Goal: Task Accomplishment & Management: Manage account settings

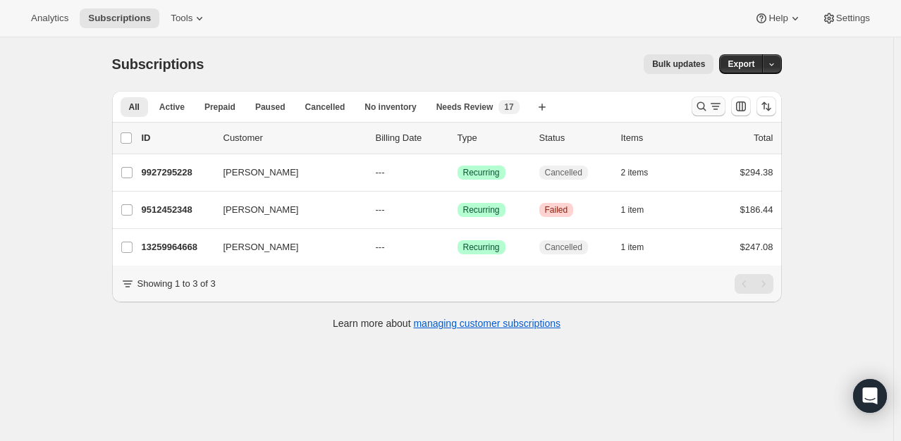
click at [697, 105] on button "Search and filter results" at bounding box center [709, 107] width 34 height 20
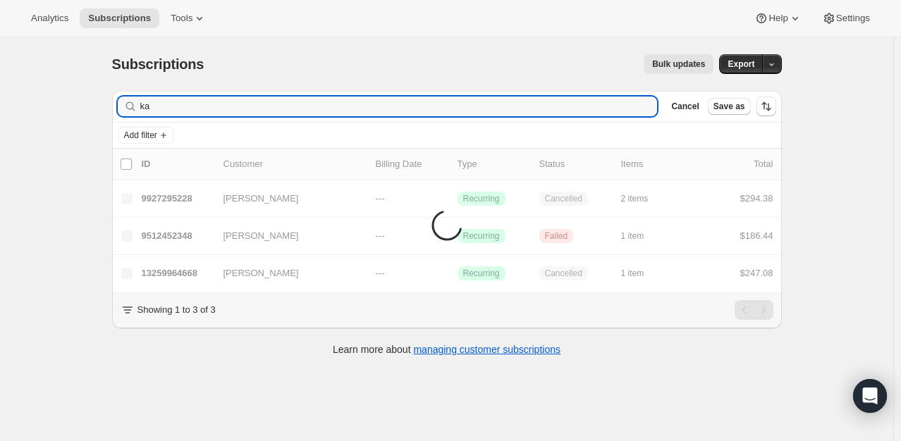
type input "k"
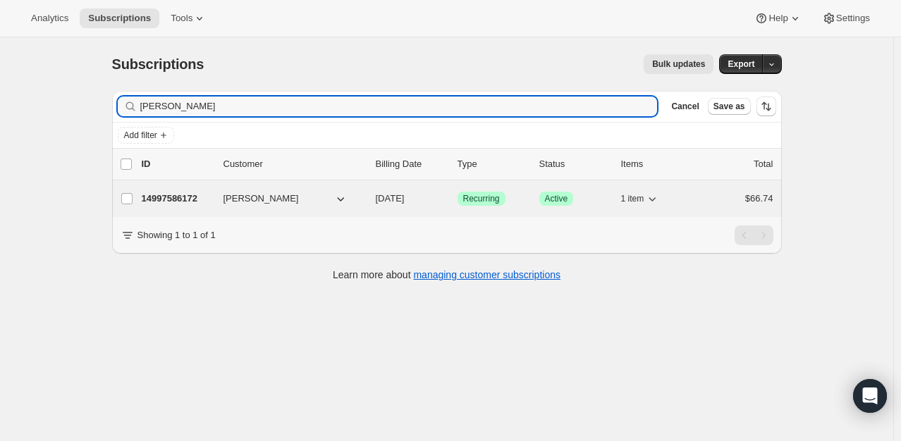
type input "[PERSON_NAME]"
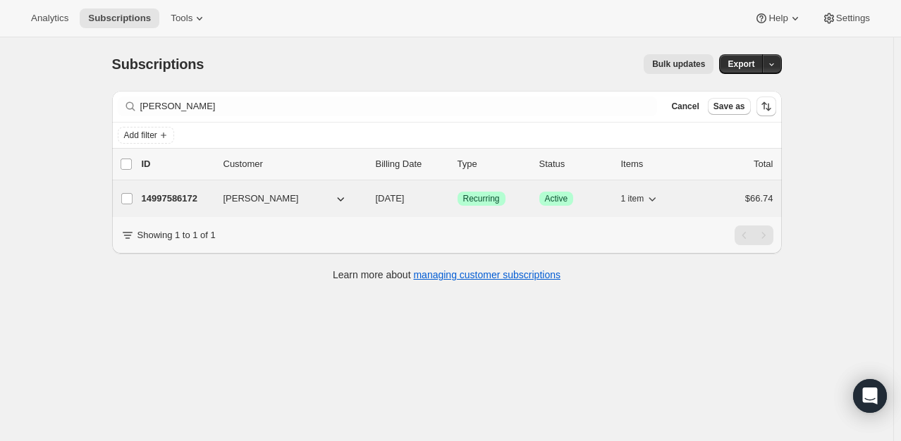
click at [195, 200] on p "14997586172" at bounding box center [177, 199] width 71 height 14
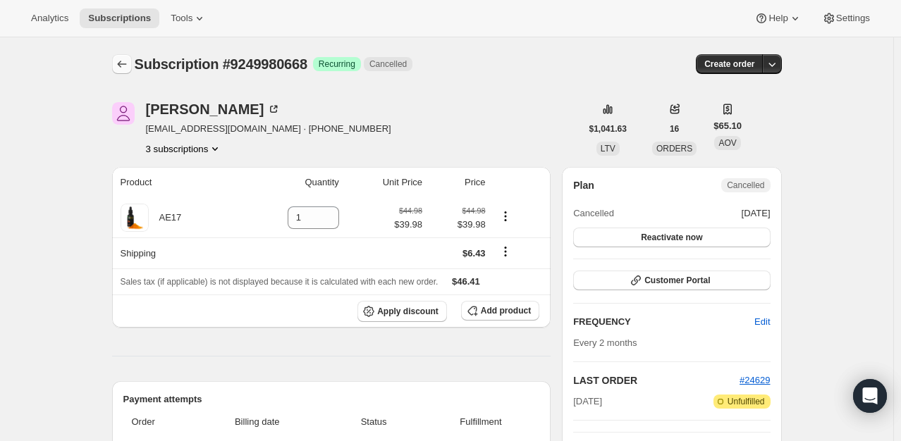
click at [124, 70] on icon "Subscriptions" at bounding box center [122, 64] width 14 height 14
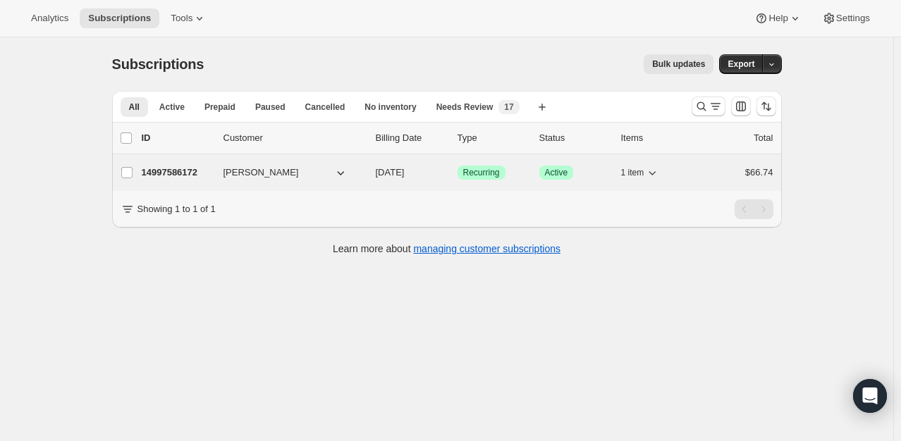
click at [178, 173] on p "14997586172" at bounding box center [177, 173] width 71 height 14
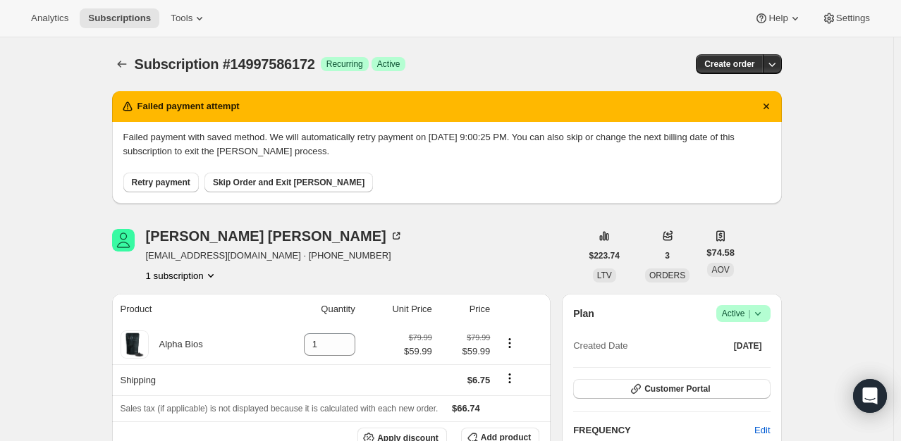
drag, startPoint x: 744, startPoint y: 62, endPoint x: 844, endPoint y: 210, distance: 178.4
click at [750, 310] on span "Active |" at bounding box center [743, 314] width 43 height 14
click at [731, 363] on span "Cancel subscription" at bounding box center [748, 365] width 80 height 11
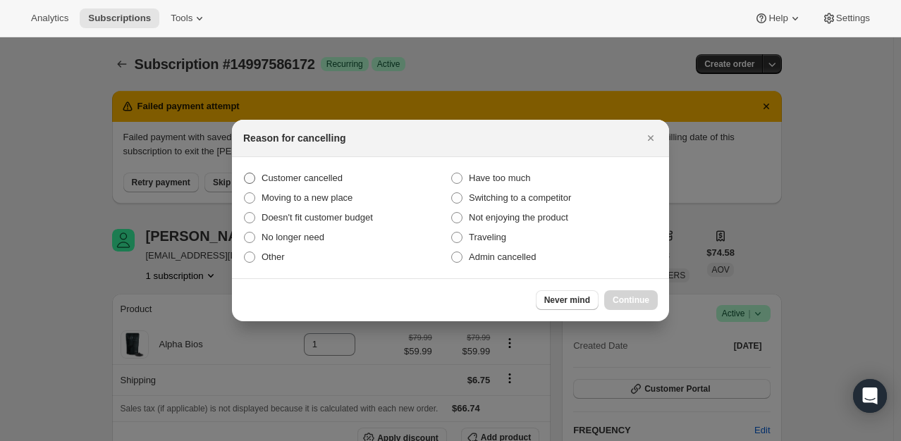
click at [272, 178] on span "Customer cancelled" at bounding box center [302, 178] width 81 height 11
click at [245, 173] on input "Customer cancelled" at bounding box center [244, 173] width 1 height 1
radio input "true"
click at [643, 295] on span "Continue" at bounding box center [631, 300] width 37 height 11
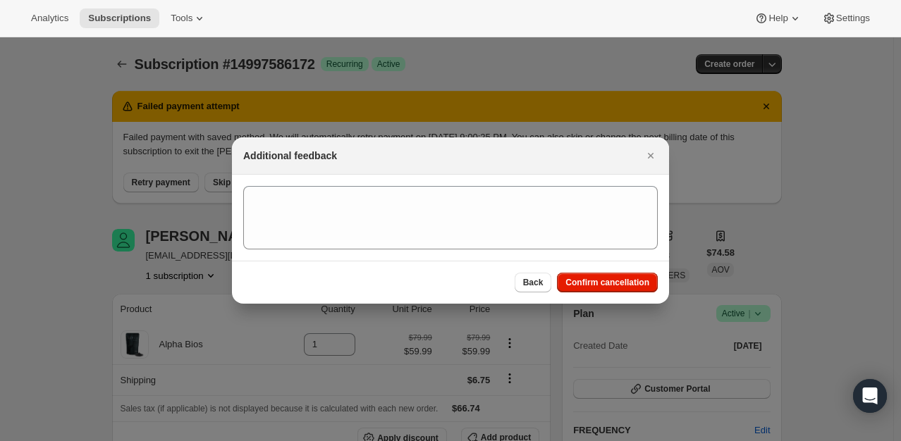
click at [643, 295] on div "Back Confirm cancellation" at bounding box center [450, 282] width 437 height 43
click at [640, 284] on span "Confirm cancellation" at bounding box center [608, 282] width 84 height 11
